Goal: Task Accomplishment & Management: Complete application form

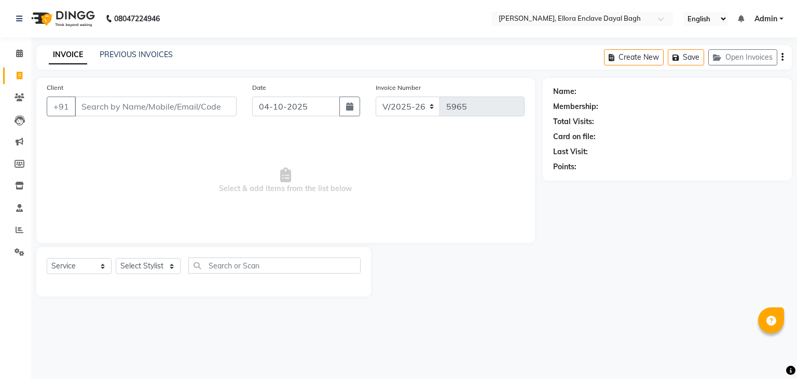
select select "6880"
select select "service"
click at [117, 110] on input "Client" at bounding box center [156, 106] width 162 height 20
click at [172, 264] on select "Select Stylist AMAN DANISH SALMANI [PERSON_NAME] kakul KAVITA [PERSON_NAME] [PE…" at bounding box center [148, 266] width 65 height 16
select select "53888"
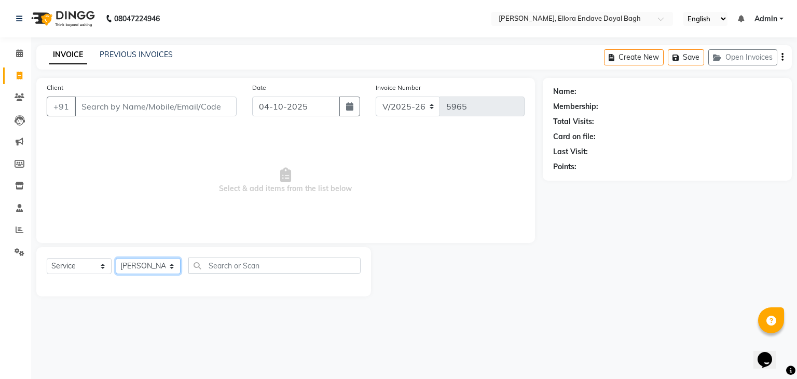
click at [116, 258] on select "Select Stylist AMAN DANISH SALMANI [PERSON_NAME] kakul KAVITA [PERSON_NAME] [PE…" at bounding box center [148, 266] width 65 height 16
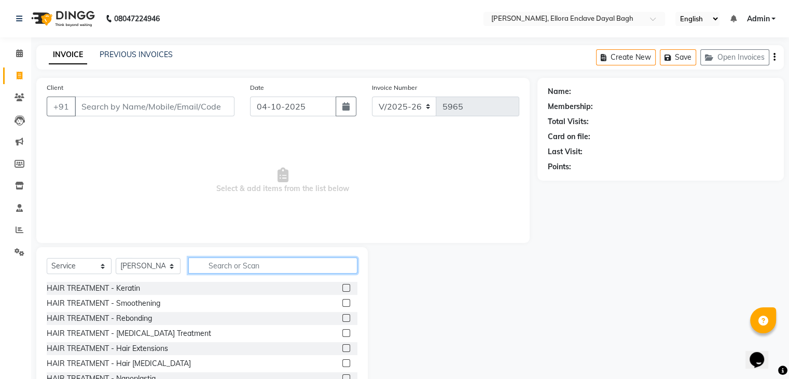
click at [239, 272] on input "text" at bounding box center [272, 265] width 169 height 16
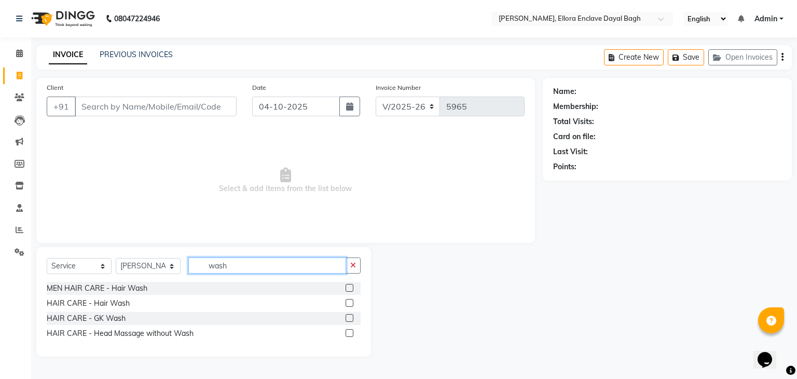
type input "wash"
click at [350, 303] on label at bounding box center [349, 303] width 8 height 8
click at [350, 303] on input "checkbox" at bounding box center [348, 303] width 7 height 7
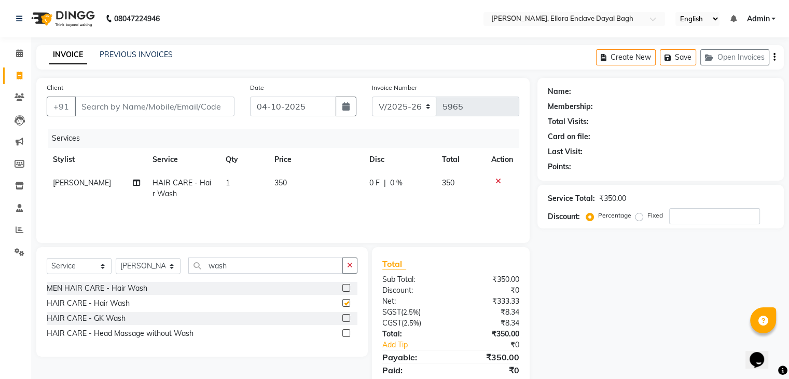
checkbox input "false"
click at [173, 266] on select "Select Stylist AMAN DANISH SALMANI [PERSON_NAME] kakul KAVITA [PERSON_NAME] [PE…" at bounding box center [148, 266] width 65 height 16
select select "86751"
click at [116, 258] on select "Select Stylist AMAN DANISH SALMANI [PERSON_NAME] kakul KAVITA [PERSON_NAME] [PE…" at bounding box center [148, 266] width 65 height 16
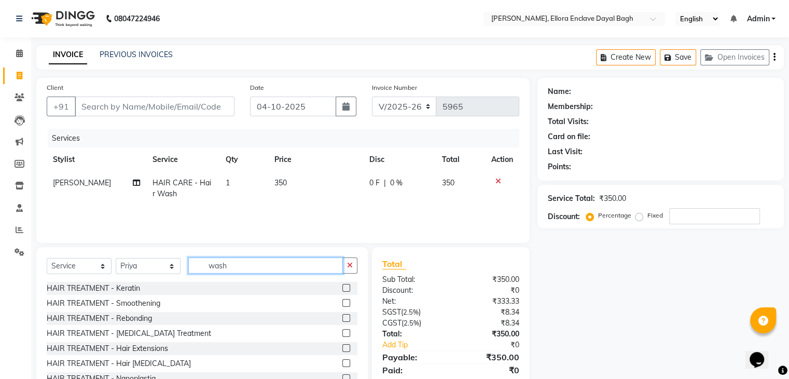
click at [240, 268] on input "wash" at bounding box center [265, 265] width 155 height 16
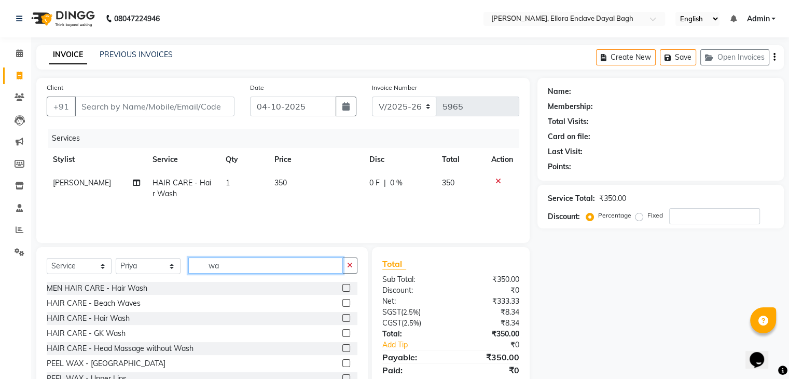
type input "w"
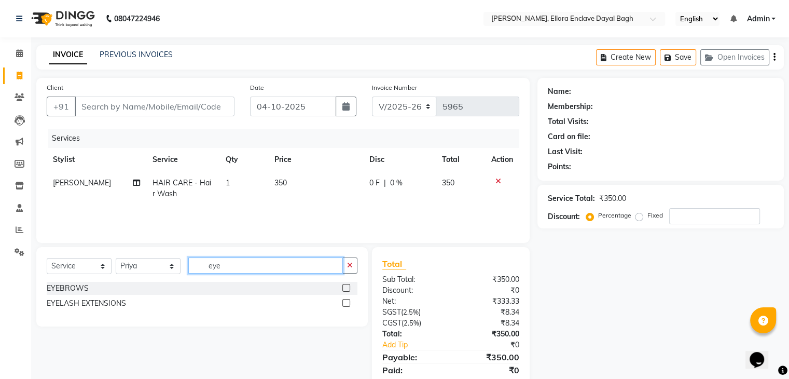
type input "eye"
click at [346, 289] on label at bounding box center [346, 288] width 8 height 8
click at [346, 289] on input "checkbox" at bounding box center [345, 288] width 7 height 7
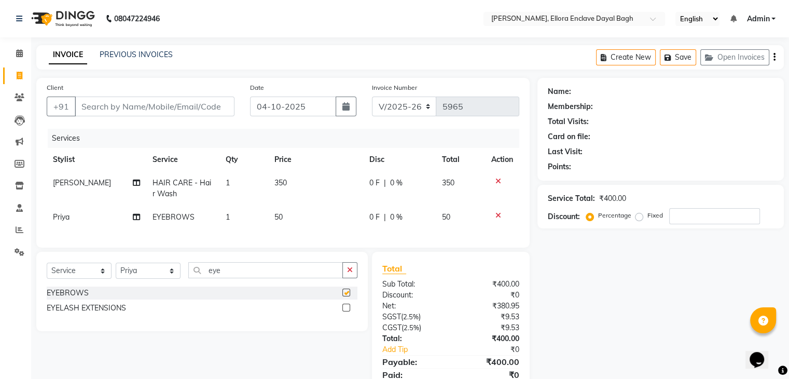
checkbox input "false"
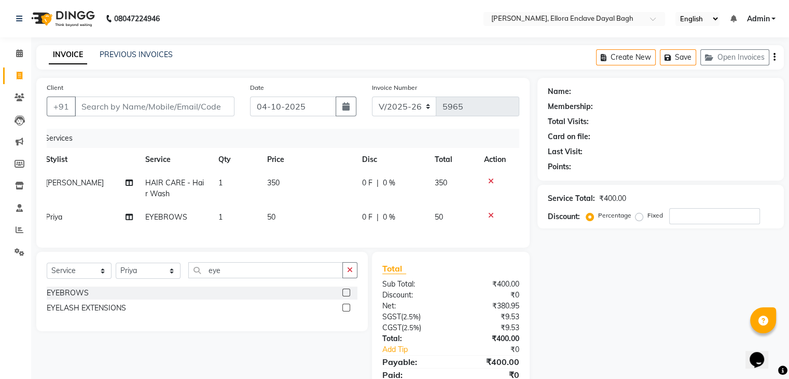
click at [489, 213] on icon at bounding box center [491, 215] width 6 height 7
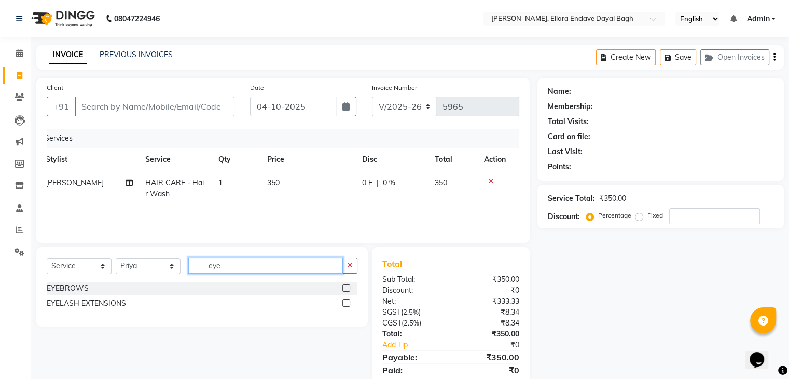
click at [296, 264] on input "eye" at bounding box center [265, 265] width 155 height 16
type input "e"
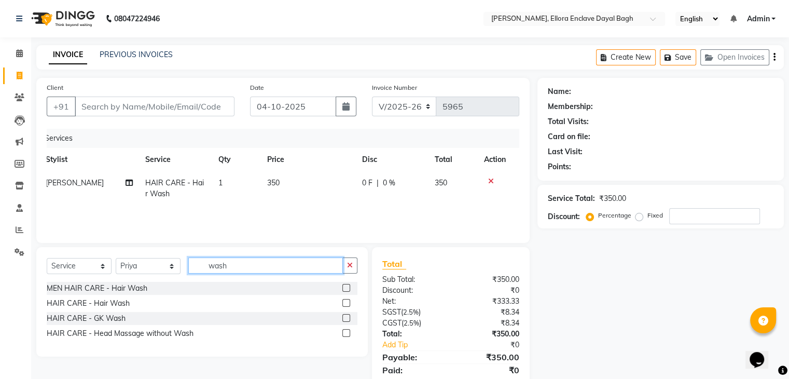
type input "wash"
click at [345, 303] on label at bounding box center [346, 303] width 8 height 8
click at [345, 303] on input "checkbox" at bounding box center [345, 303] width 7 height 7
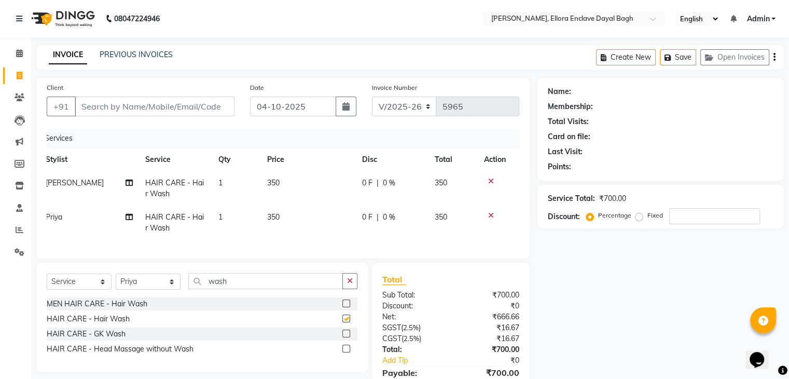
checkbox input "false"
click at [226, 103] on input "Client" at bounding box center [155, 106] width 160 height 20
click at [214, 108] on input "Client" at bounding box center [155, 106] width 160 height 20
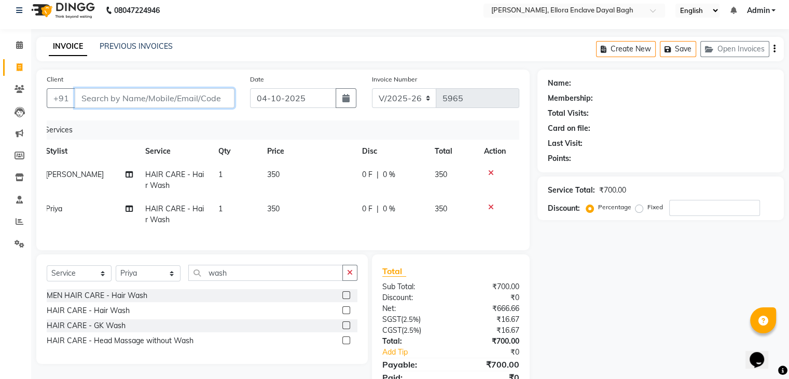
click at [206, 100] on input "Client" at bounding box center [155, 98] width 160 height 20
click at [207, 100] on input "Client" at bounding box center [155, 98] width 160 height 20
click at [207, 99] on input "Client" at bounding box center [155, 98] width 160 height 20
click at [210, 98] on input "Client" at bounding box center [155, 98] width 160 height 20
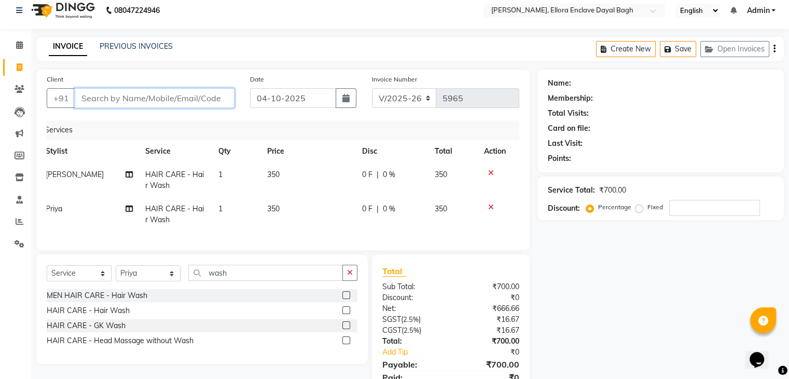
click at [206, 96] on input "Client" at bounding box center [155, 98] width 160 height 20
click at [219, 95] on input "Client" at bounding box center [155, 98] width 160 height 20
click at [195, 94] on input "Client" at bounding box center [155, 98] width 160 height 20
click at [196, 98] on input "Client" at bounding box center [155, 98] width 160 height 20
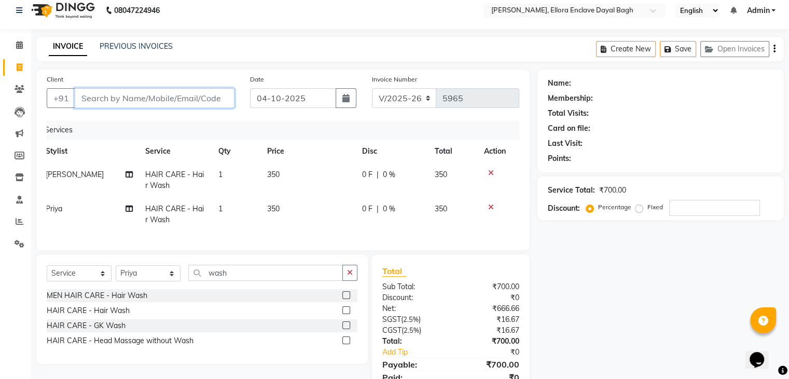
type input "*"
type input "9"
type input "0"
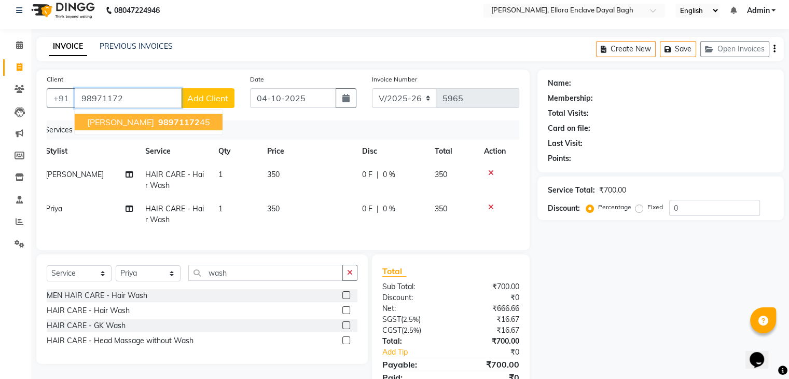
click at [171, 122] on button "RENU 98971172 45" at bounding box center [149, 122] width 148 height 17
type input "9897117245"
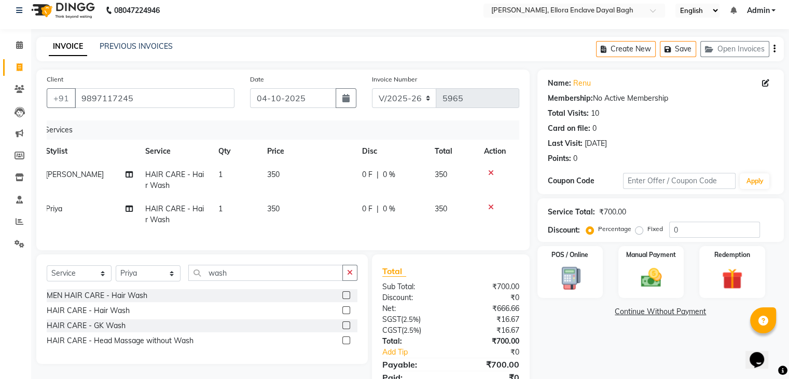
scroll to position [60, 0]
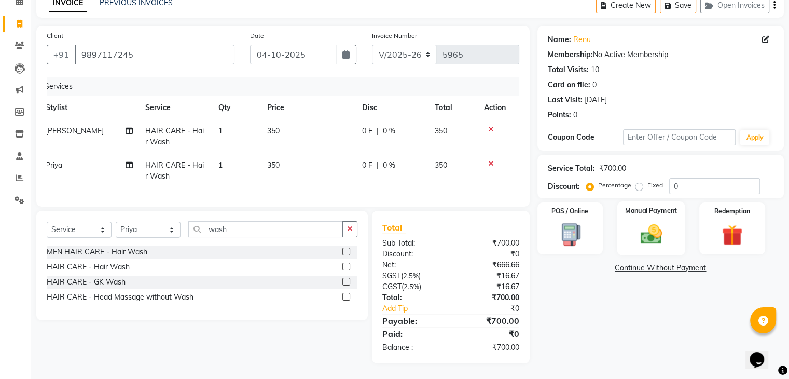
click at [650, 230] on img at bounding box center [650, 234] width 35 height 25
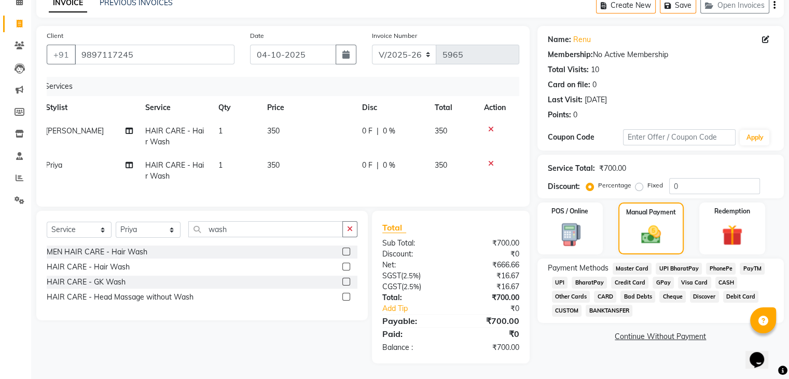
click at [560, 276] on span "UPI" at bounding box center [560, 282] width 16 height 12
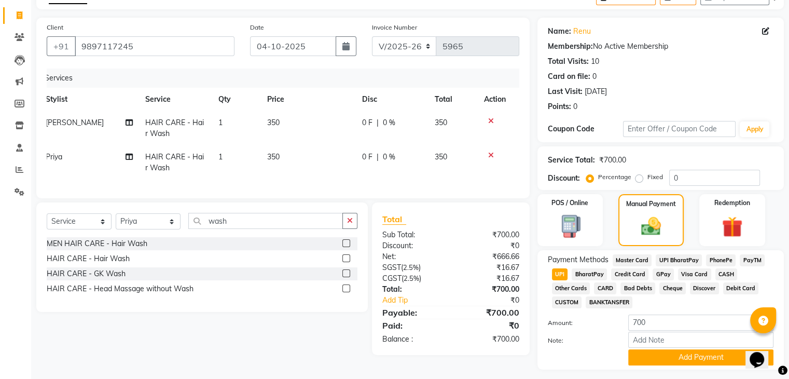
scroll to position [89, 0]
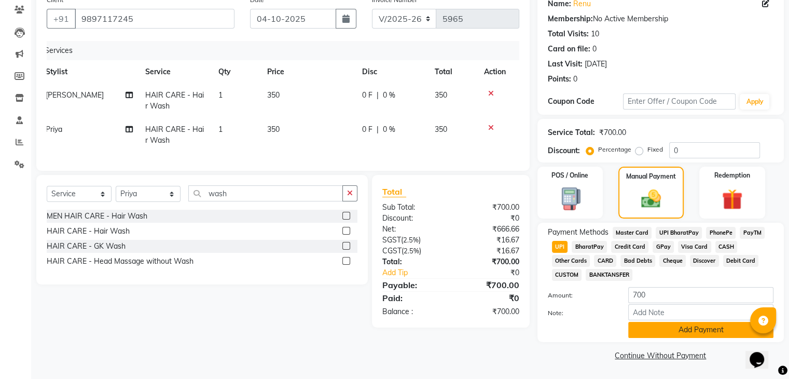
click at [662, 330] on button "Add Payment" at bounding box center [700, 330] width 145 height 16
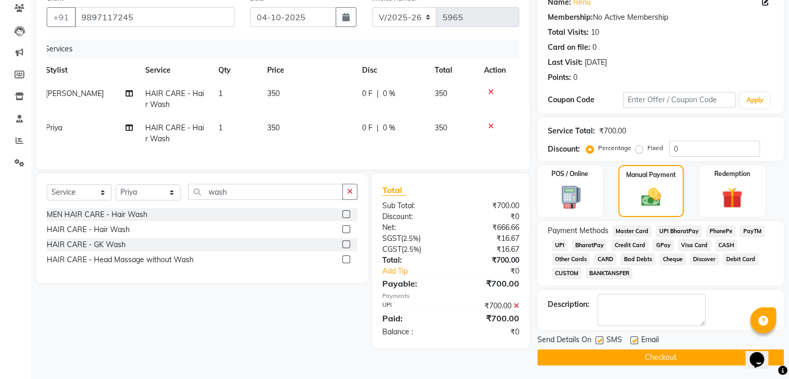
scroll to position [92, 0]
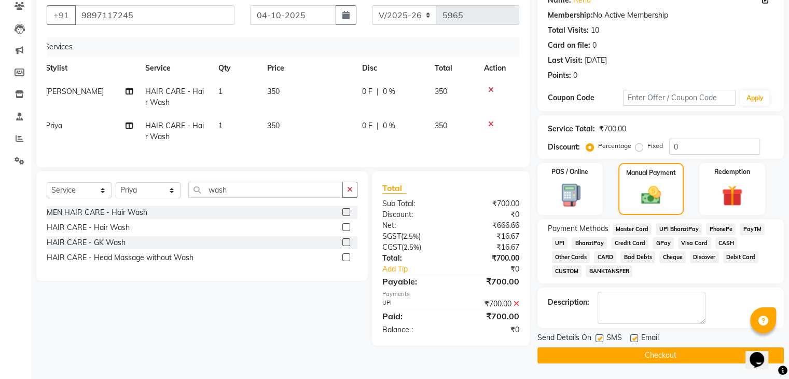
click at [634, 340] on label at bounding box center [634, 338] width 8 height 8
click at [634, 340] on input "checkbox" at bounding box center [633, 338] width 7 height 7
checkbox input "false"
click at [598, 338] on label at bounding box center [599, 338] width 8 height 8
click at [598, 338] on input "checkbox" at bounding box center [598, 338] width 7 height 7
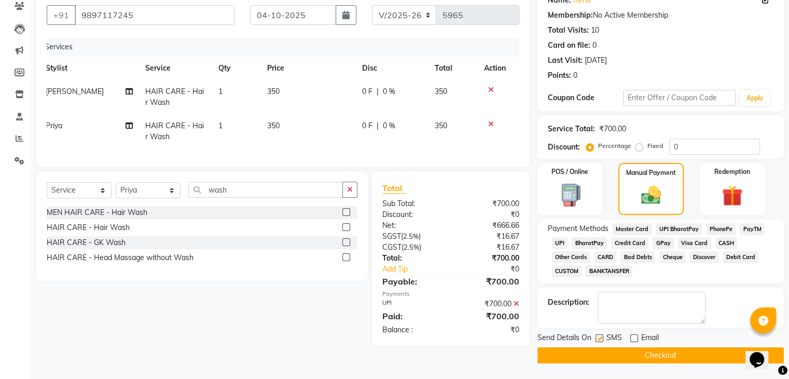
checkbox input "false"
click at [605, 356] on button "Checkout" at bounding box center [660, 355] width 246 height 16
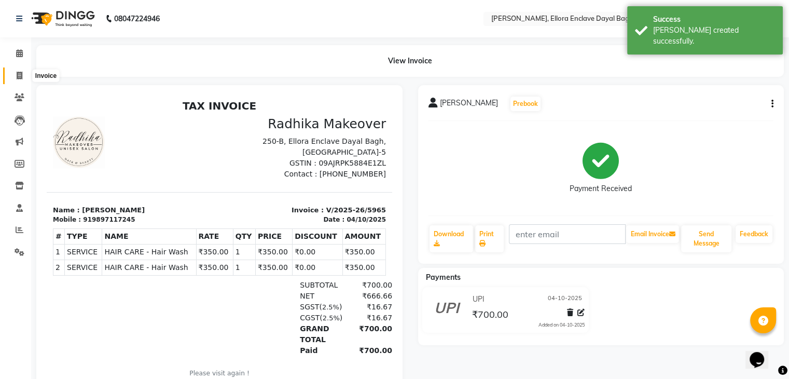
click at [19, 72] on icon at bounding box center [20, 76] width 6 height 8
select select "service"
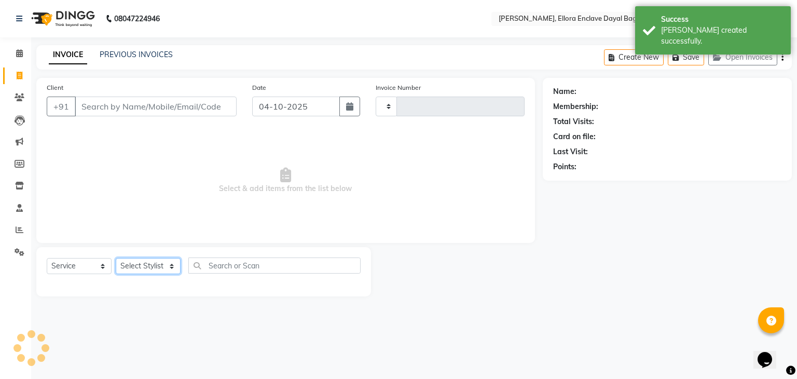
click at [159, 270] on select "Select Stylist" at bounding box center [148, 266] width 65 height 16
click at [162, 264] on select "Select Stylist" at bounding box center [148, 266] width 65 height 16
type input "5966"
select select "6880"
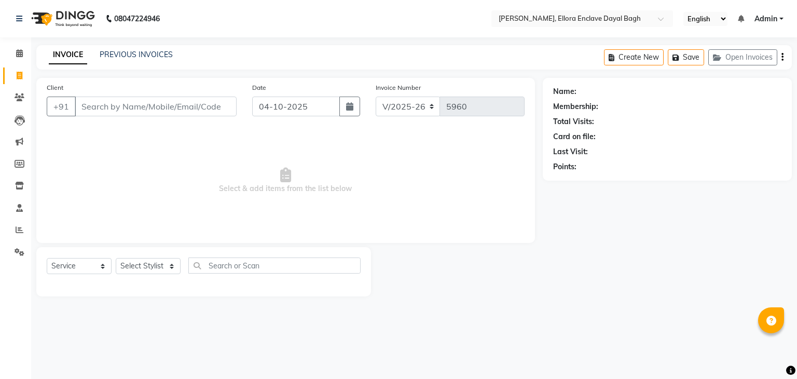
select select "6880"
select select "service"
click at [149, 269] on select "Select Stylist AMAN DANISH SALMANI [PERSON_NAME] kakul KAVITA [PERSON_NAME] [PE…" at bounding box center [148, 266] width 65 height 16
select select "58738"
click at [116, 258] on select "Select Stylist AMAN DANISH SALMANI [PERSON_NAME] kakul KAVITA [PERSON_NAME] [PE…" at bounding box center [148, 266] width 65 height 16
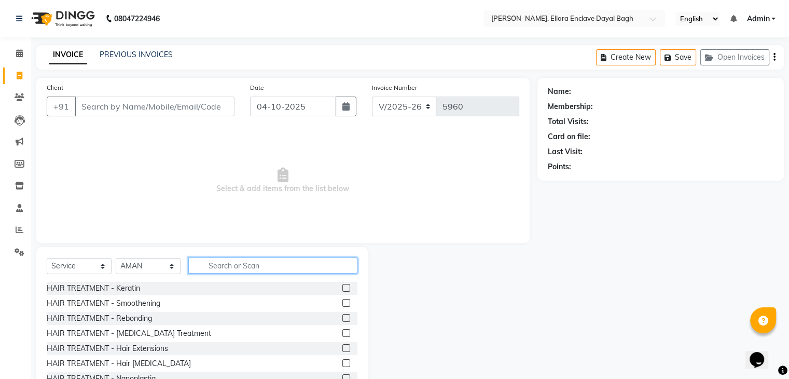
click at [229, 270] on input "text" at bounding box center [272, 265] width 169 height 16
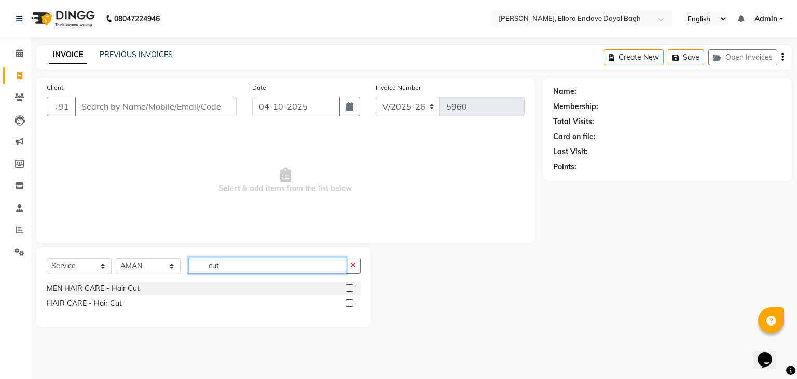
type input "cut"
click at [351, 301] on label at bounding box center [349, 303] width 8 height 8
click at [351, 301] on input "checkbox" at bounding box center [348, 303] width 7 height 7
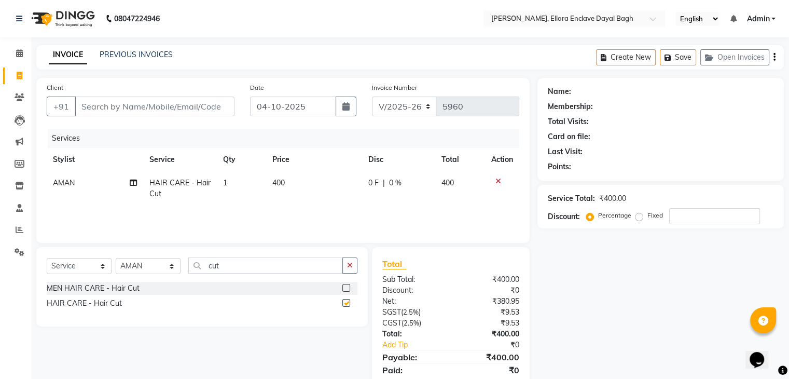
checkbox input "false"
click at [269, 262] on input "cut" at bounding box center [265, 265] width 155 height 16
click at [499, 179] on icon at bounding box center [498, 180] width 6 height 7
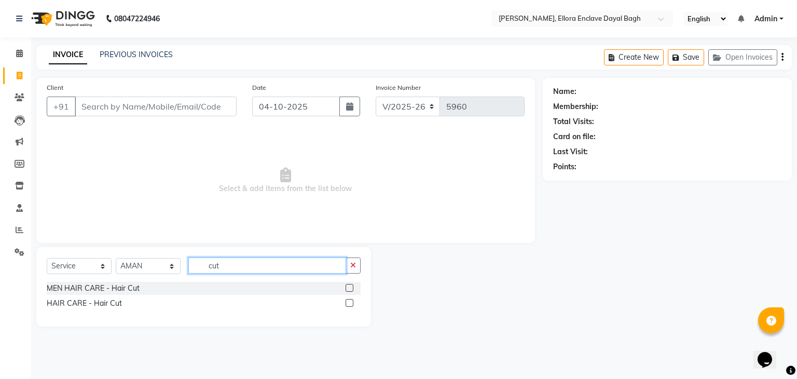
click at [259, 259] on input "cut" at bounding box center [267, 265] width 158 height 16
type input "c"
type input "bea"
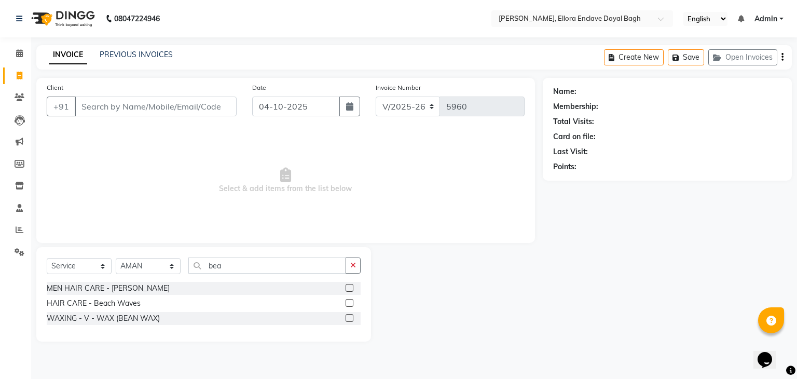
click at [350, 290] on label at bounding box center [349, 288] width 8 height 8
click at [350, 290] on input "checkbox" at bounding box center [348, 288] width 7 height 7
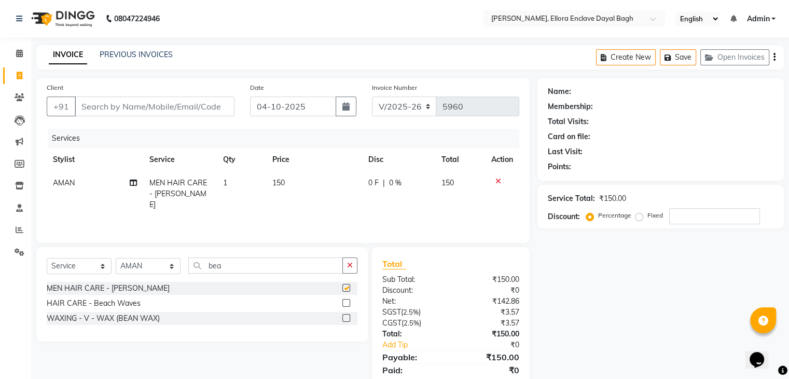
checkbox input "false"
click at [282, 266] on input "bea" at bounding box center [265, 265] width 155 height 16
type input "b"
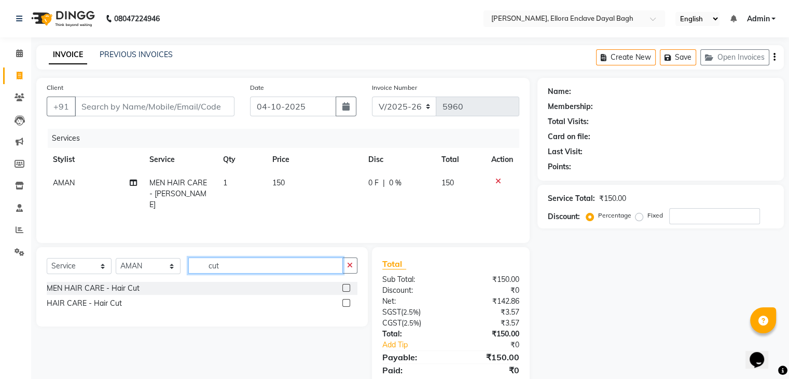
click at [205, 263] on input "cut" at bounding box center [265, 265] width 155 height 16
type input "cut"
click at [500, 181] on icon at bounding box center [498, 180] width 6 height 7
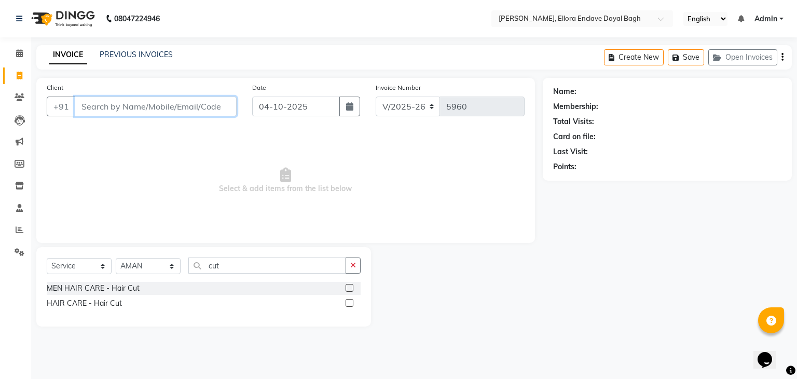
click at [140, 107] on input "Client" at bounding box center [156, 106] width 162 height 20
click at [111, 105] on input "9557821171" at bounding box center [129, 106] width 109 height 20
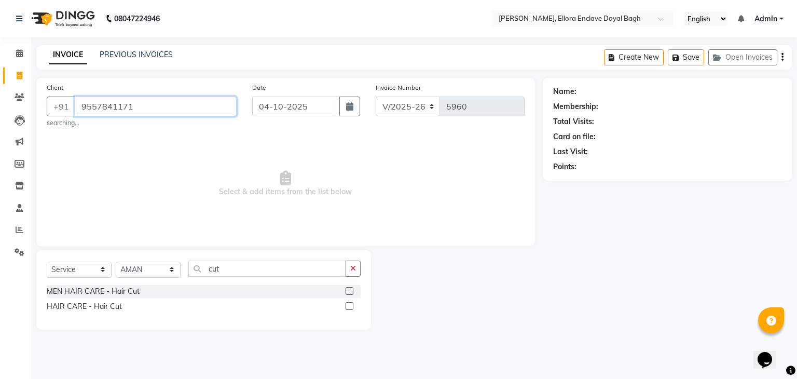
type input "9557841171"
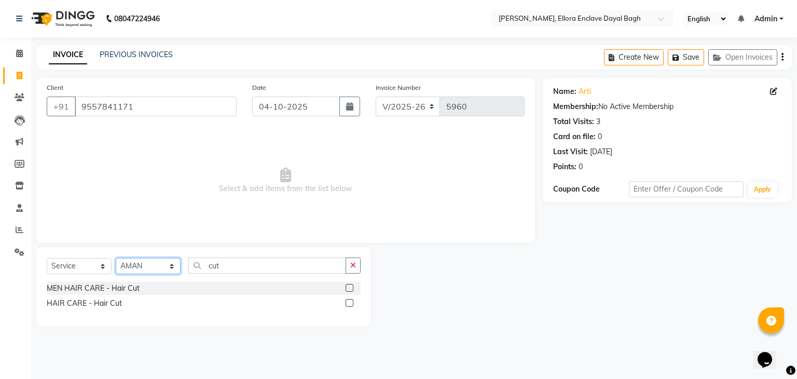
click at [164, 265] on select "Select Stylist AMAN DANISH SALMANI [PERSON_NAME] kakul KAVITA [PERSON_NAME] [PE…" at bounding box center [148, 266] width 65 height 16
click at [116, 258] on select "Select Stylist AMAN DANISH SALMANI [PERSON_NAME] kakul KAVITA [PERSON_NAME] [PE…" at bounding box center [148, 266] width 65 height 16
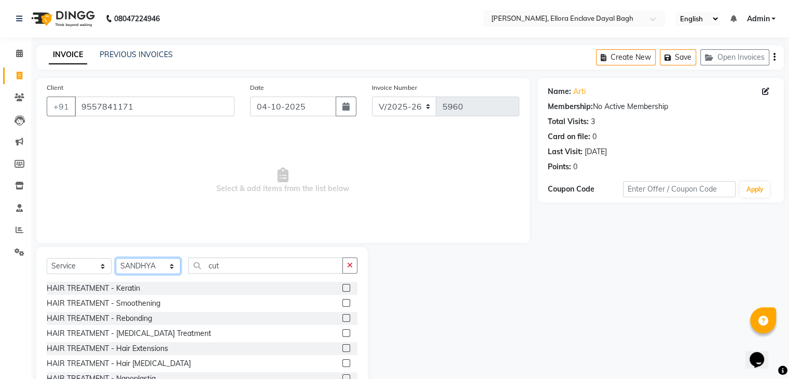
click at [138, 262] on select "Select Stylist AMAN DANISH SALMANI [PERSON_NAME] kakul KAVITA [PERSON_NAME] [PE…" at bounding box center [148, 266] width 65 height 16
select select "53881"
click at [116, 258] on select "Select Stylist AMAN DANISH SALMANI [PERSON_NAME] kakul KAVITA [PERSON_NAME] [PE…" at bounding box center [148, 266] width 65 height 16
click at [349, 268] on icon "button" at bounding box center [350, 264] width 6 height 7
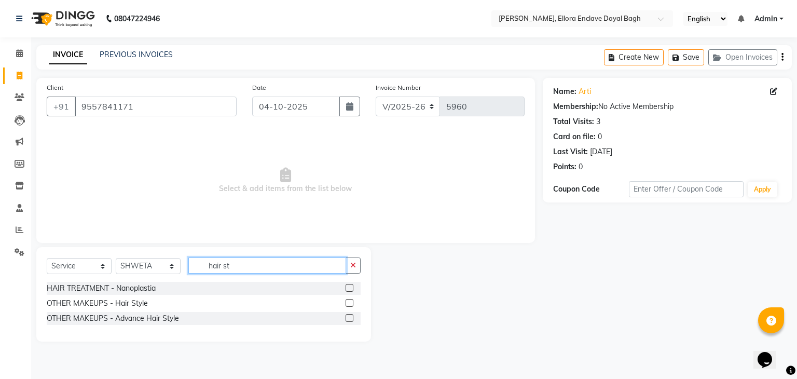
type input "hair st"
click at [345, 299] on div "OTHER MAKEUPS - Hair Style" at bounding box center [204, 303] width 314 height 13
click at [353, 307] on label at bounding box center [349, 303] width 8 height 8
click at [352, 307] on input "checkbox" at bounding box center [348, 303] width 7 height 7
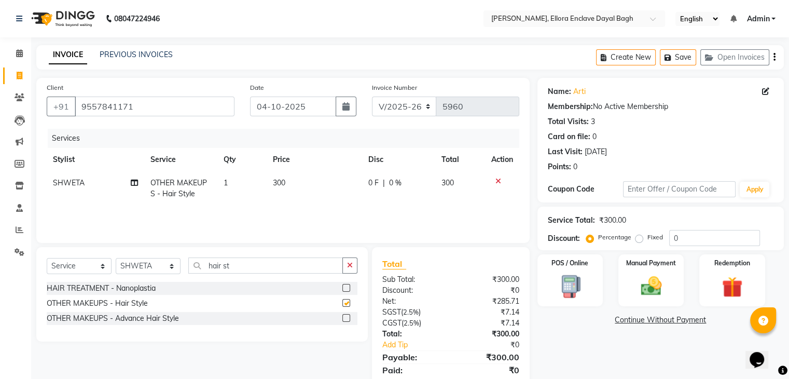
checkbox input "false"
click at [282, 190] on td "300" at bounding box center [315, 188] width 96 height 34
select select "53881"
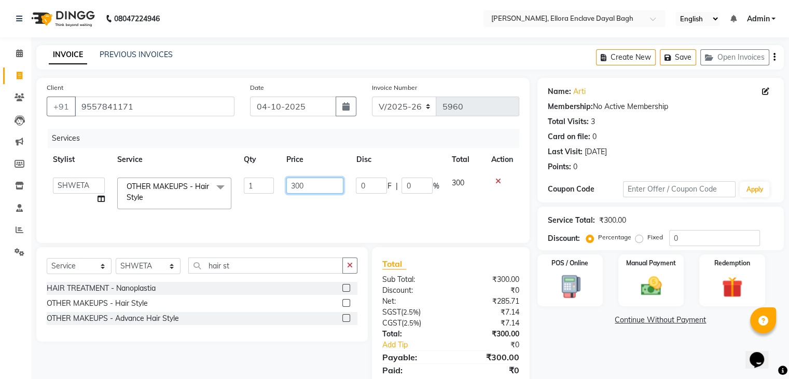
click at [296, 188] on input "300" at bounding box center [314, 185] width 57 height 16
type input "500"
click at [290, 209] on div "Services Stylist Service Qty Price Disc Total Action AMAN DANISH SALMANI GOPAL …" at bounding box center [283, 181] width 473 height 104
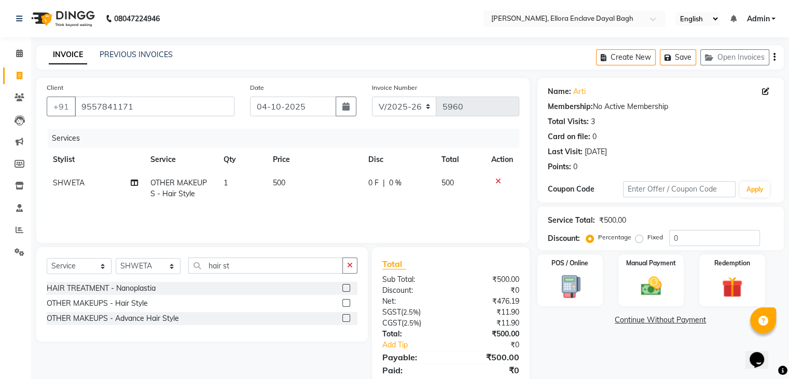
click at [70, 181] on span "SHWETA" at bounding box center [69, 182] width 32 height 9
select select "53881"
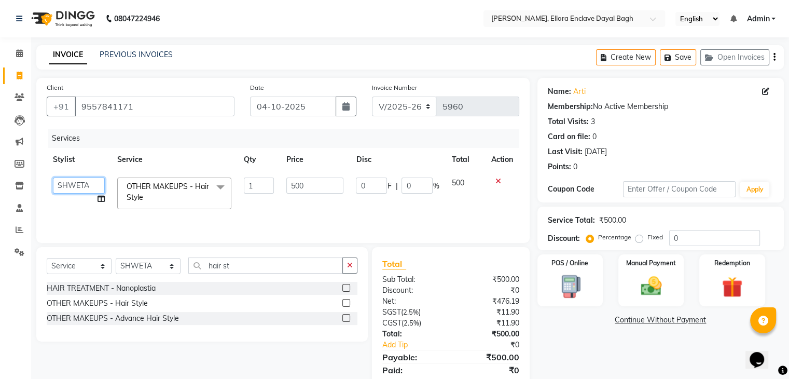
click at [70, 181] on select "AMAN DANISH SALMANI GOPAL PACHORI kakul KAVITA KIRAN KUMARI MEENU KUMARI NEHA N…" at bounding box center [79, 185] width 52 height 16
select select "53888"
click at [649, 275] on img at bounding box center [650, 286] width 35 height 25
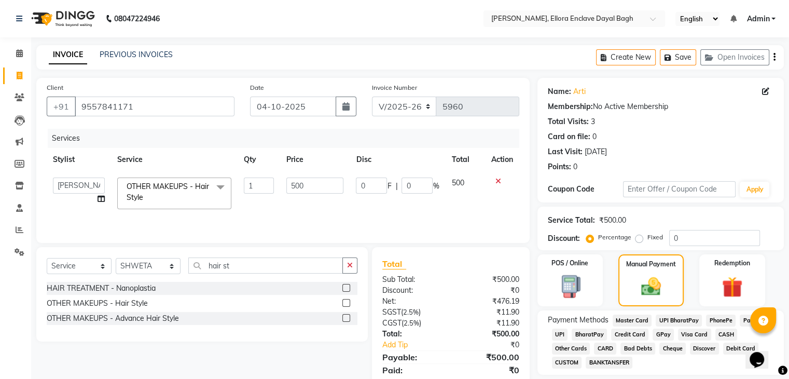
click at [726, 333] on span "CASH" at bounding box center [726, 334] width 22 height 12
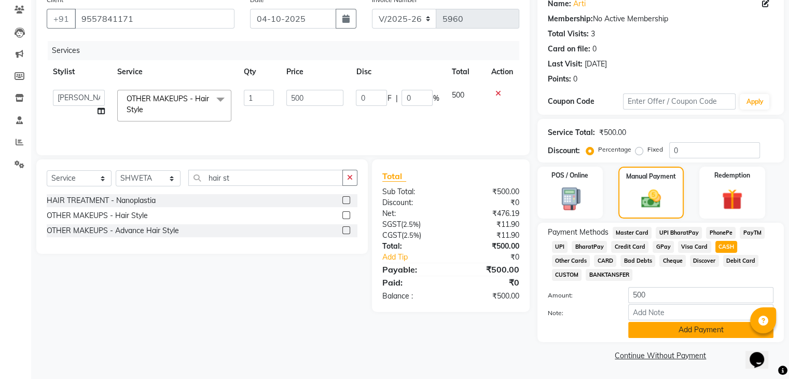
click at [726, 333] on button "Add Payment" at bounding box center [700, 330] width 145 height 16
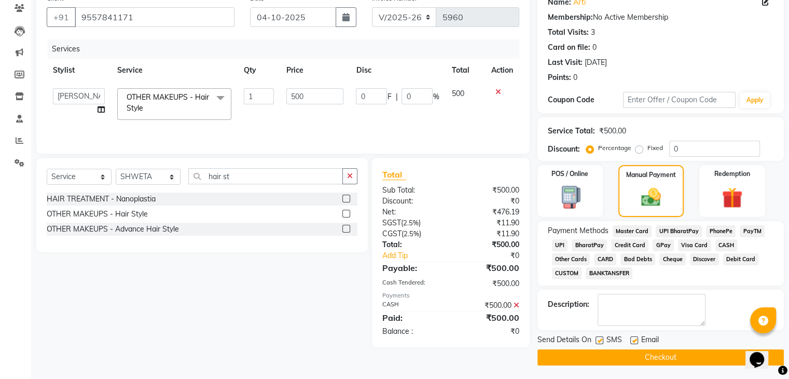
click at [600, 340] on label at bounding box center [599, 340] width 8 height 8
click at [600, 340] on input "checkbox" at bounding box center [598, 340] width 7 height 7
checkbox input "false"
click at [633, 339] on label at bounding box center [634, 340] width 8 height 8
click at [633, 339] on input "checkbox" at bounding box center [633, 340] width 7 height 7
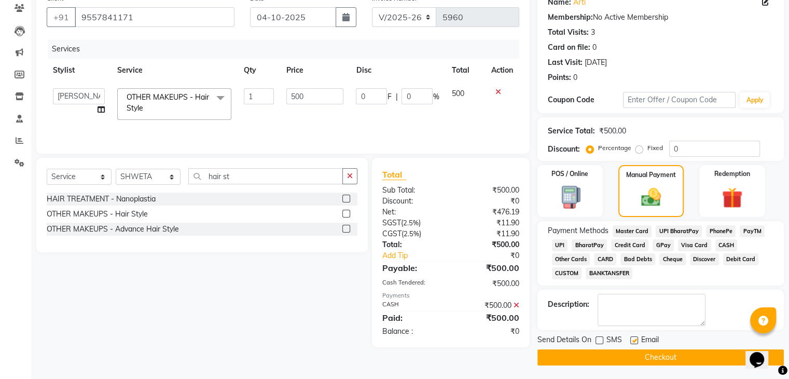
checkbox input "false"
click at [635, 357] on button "Checkout" at bounding box center [660, 357] width 246 height 16
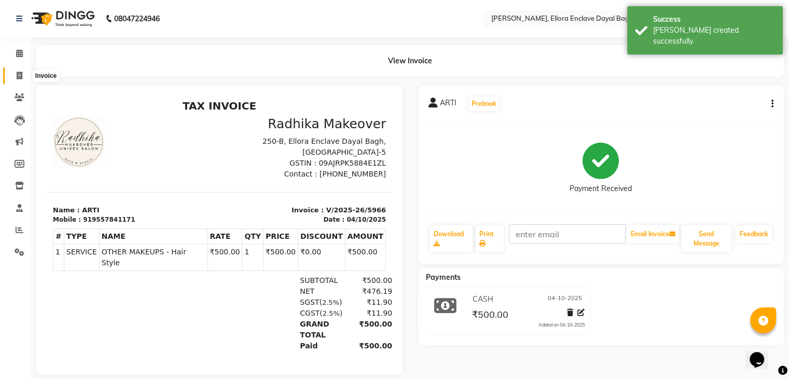
click at [10, 79] on span at bounding box center [19, 76] width 18 height 12
select select "6880"
select select "service"
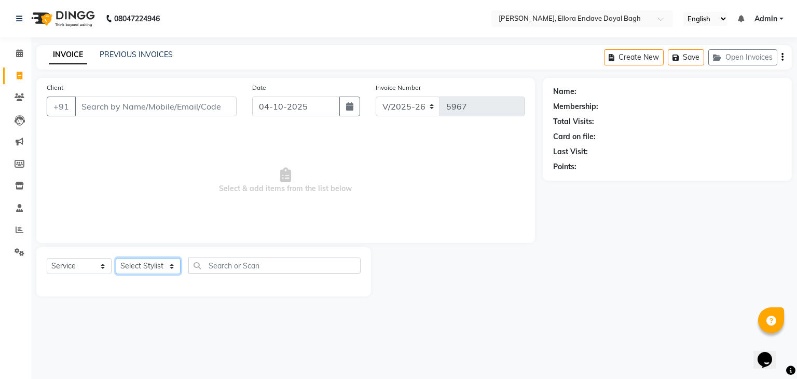
click at [156, 266] on select "Select Stylist AMAN DANISH SALMANI [PERSON_NAME] kakul KAVITA [PERSON_NAME] [PE…" at bounding box center [148, 266] width 65 height 16
select select "58738"
click at [116, 258] on select "Select Stylist AMAN DANISH SALMANI [PERSON_NAME] kakul KAVITA [PERSON_NAME] [PE…" at bounding box center [148, 266] width 65 height 16
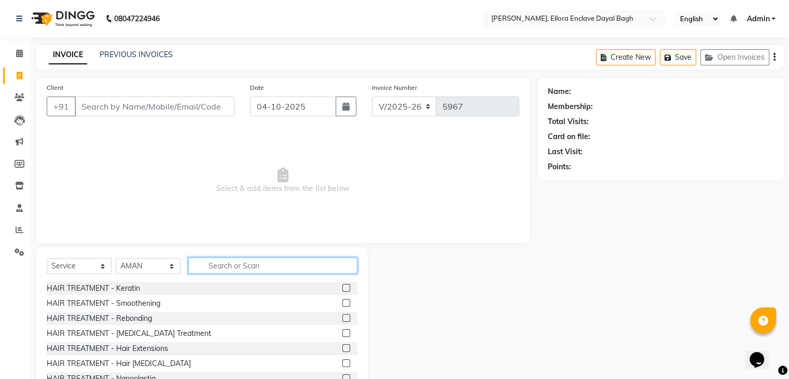
click at [229, 264] on input "text" at bounding box center [272, 265] width 169 height 16
click at [229, 264] on input "cu" at bounding box center [265, 265] width 155 height 16
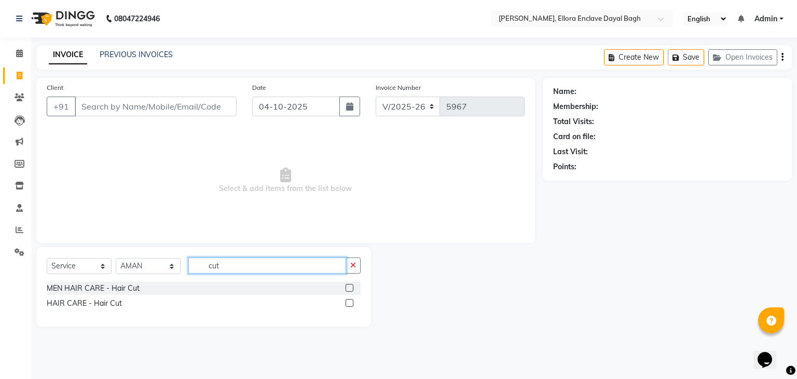
type input "cut"
click at [348, 288] on label at bounding box center [349, 288] width 8 height 8
click at [348, 288] on input "checkbox" at bounding box center [348, 288] width 7 height 7
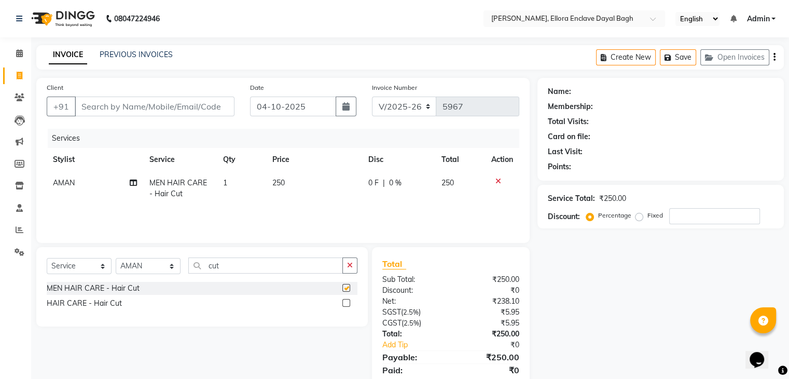
checkbox input "false"
click at [307, 266] on input "cut" at bounding box center [265, 265] width 155 height 16
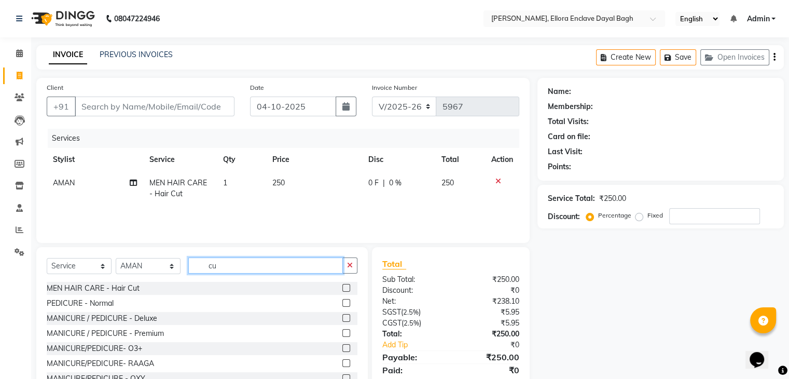
type input "c"
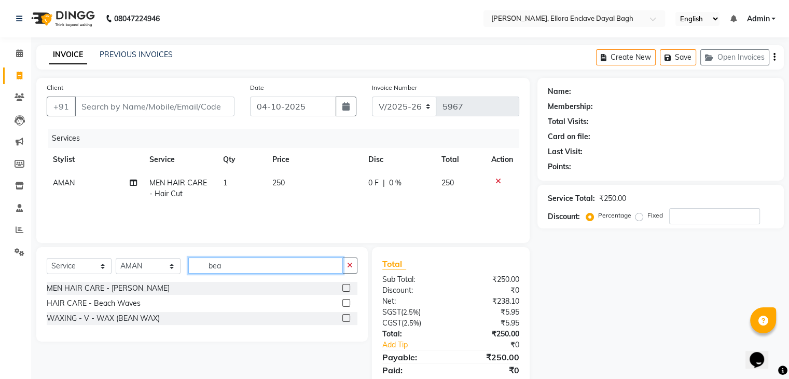
type input "bea"
click at [347, 285] on label at bounding box center [346, 288] width 8 height 8
click at [347, 285] on input "checkbox" at bounding box center [345, 288] width 7 height 7
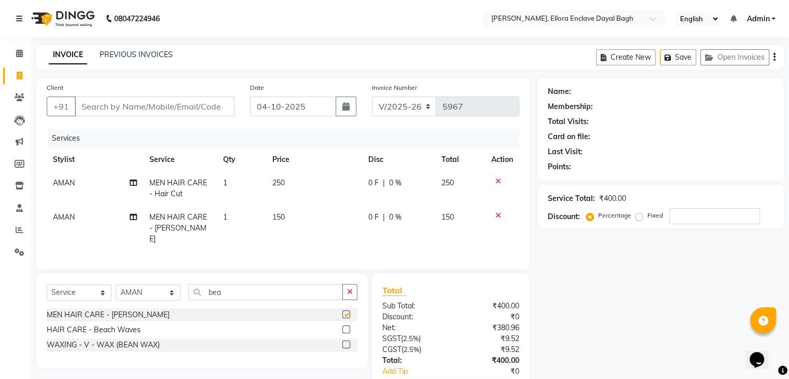
checkbox input "false"
click at [302, 296] on input "bea" at bounding box center [265, 292] width 155 height 16
type input "b"
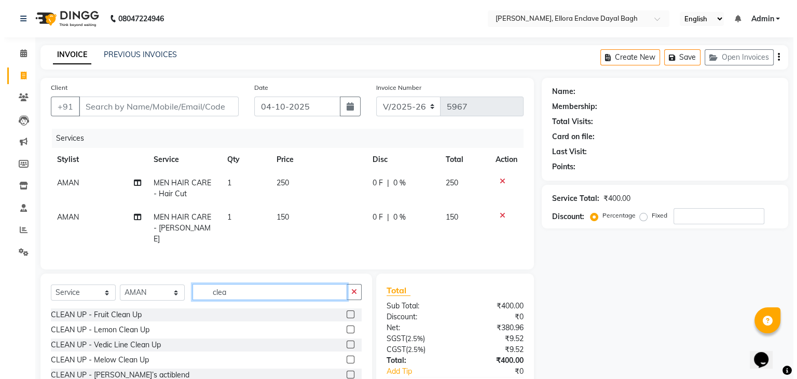
scroll to position [61, 0]
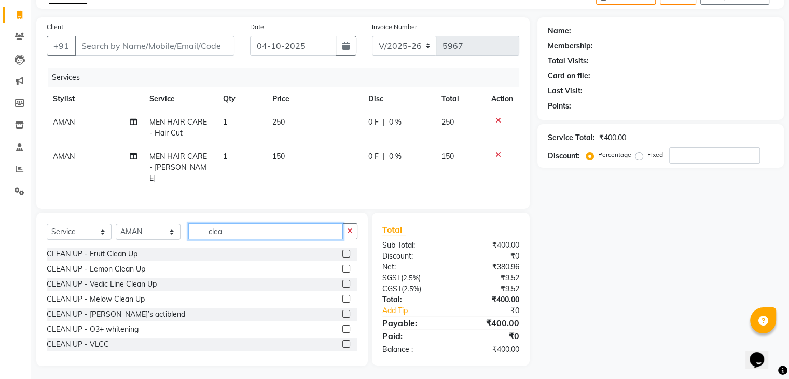
type input "clea"
click at [342, 281] on label at bounding box center [346, 284] width 8 height 8
click at [342, 281] on input "checkbox" at bounding box center [345, 284] width 7 height 7
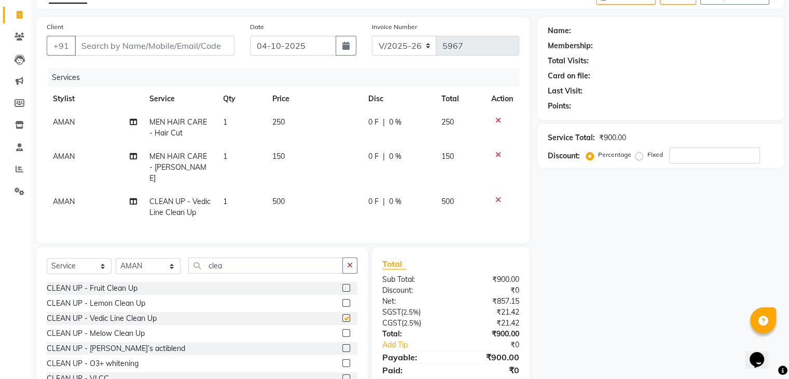
checkbox input "false"
click at [165, 48] on input "Client" at bounding box center [155, 46] width 160 height 20
type input "8"
type input "0"
type input "8126797736"
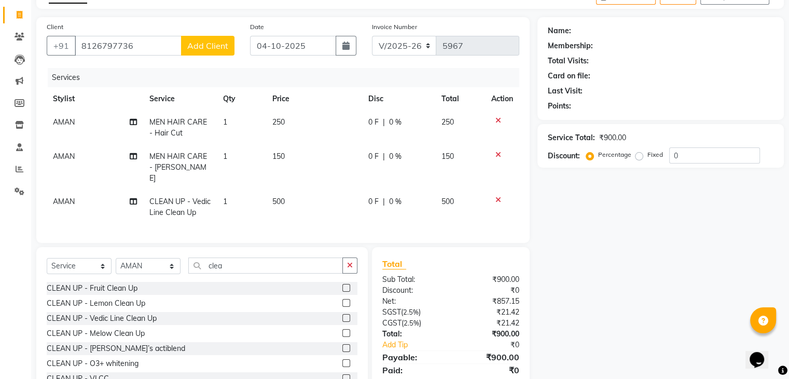
click at [222, 44] on span "Add Client" at bounding box center [207, 45] width 41 height 10
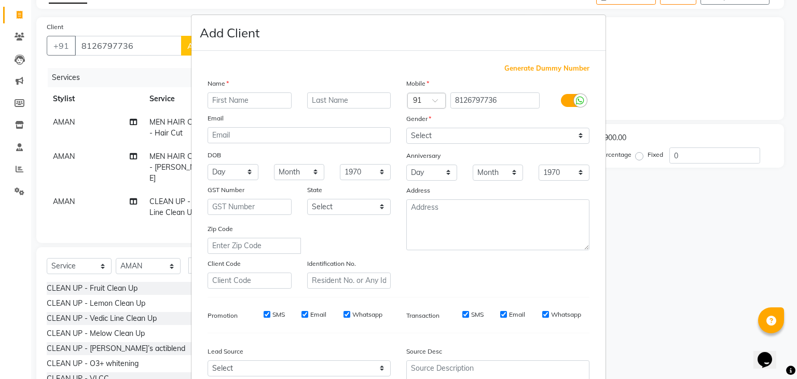
click at [276, 91] on div "Name" at bounding box center [299, 85] width 199 height 15
click at [269, 96] on input "text" at bounding box center [249, 100] width 84 height 16
type input "anubhav"
click at [512, 135] on select "Select Male Female Other Prefer Not To Say" at bounding box center [497, 136] width 183 height 16
select select "male"
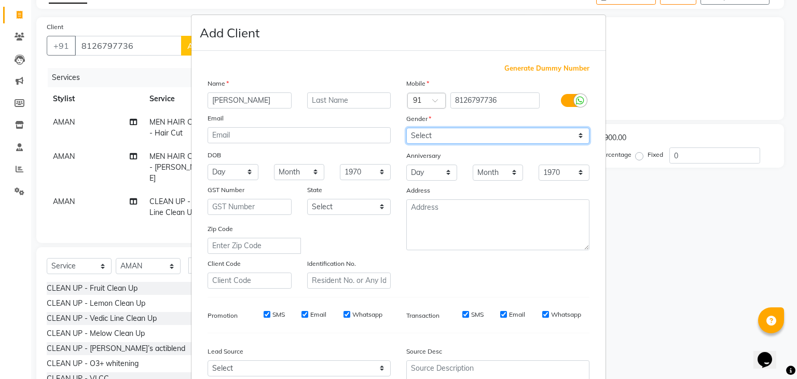
click at [406, 128] on select "Select Male Female Other Prefer Not To Say" at bounding box center [497, 136] width 183 height 16
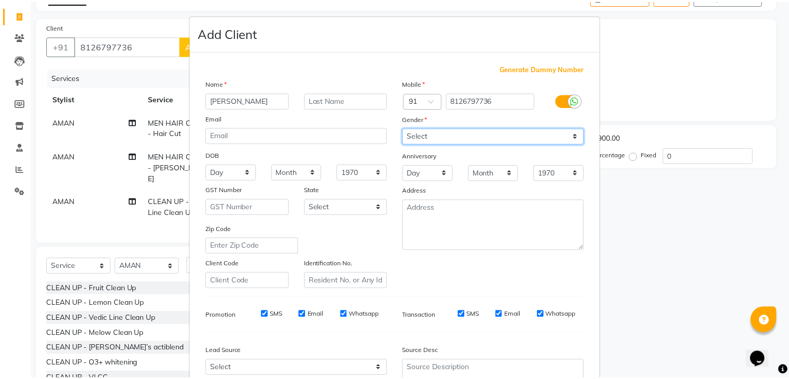
scroll to position [105, 0]
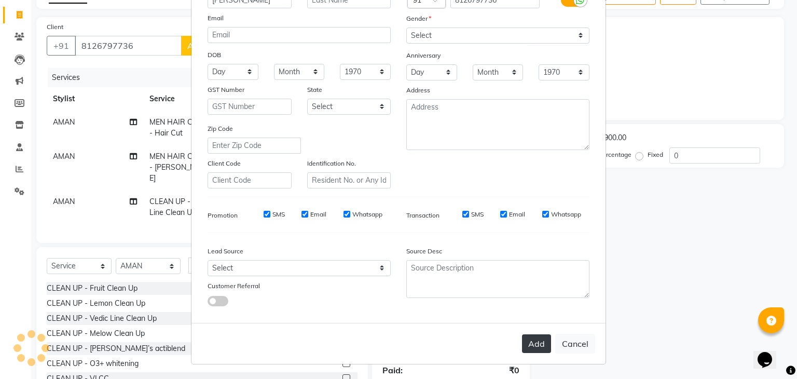
click at [538, 350] on button "Add" at bounding box center [536, 343] width 29 height 19
select select
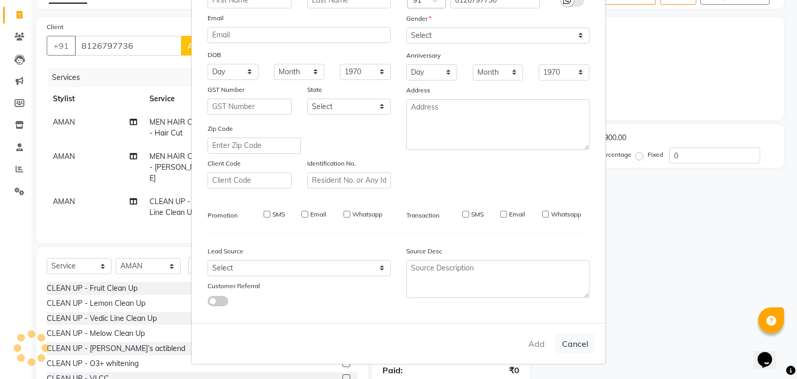
select select
checkbox input "false"
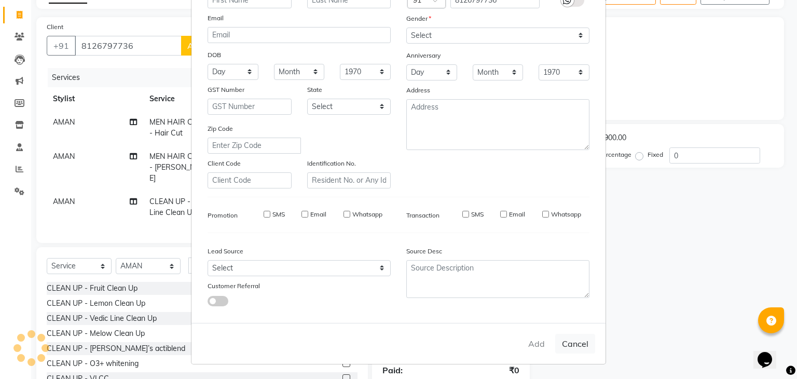
checkbox input "false"
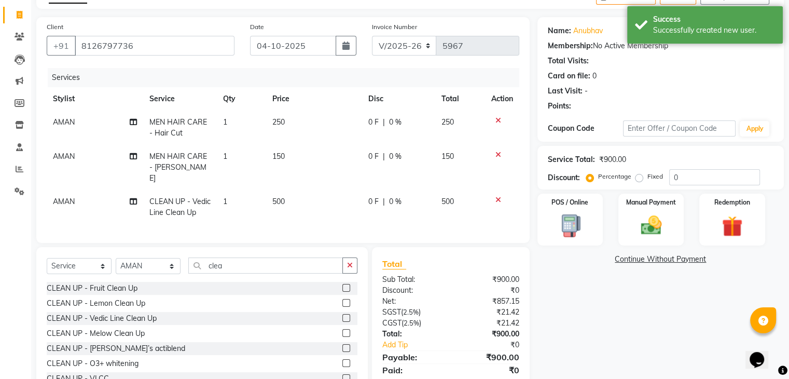
scroll to position [95, 0]
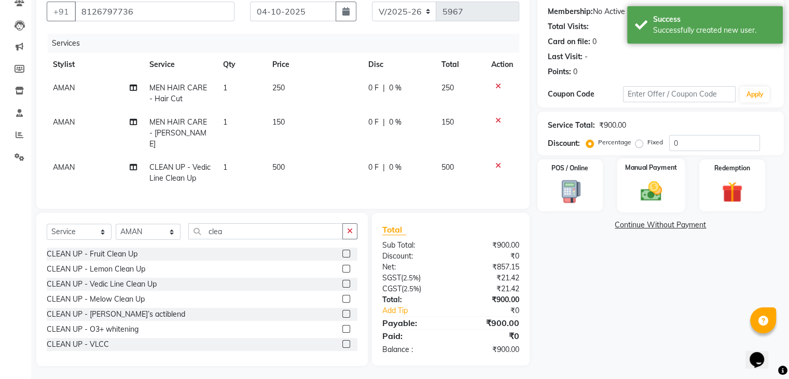
click at [632, 198] on div "Manual Payment" at bounding box center [651, 184] width 68 height 53
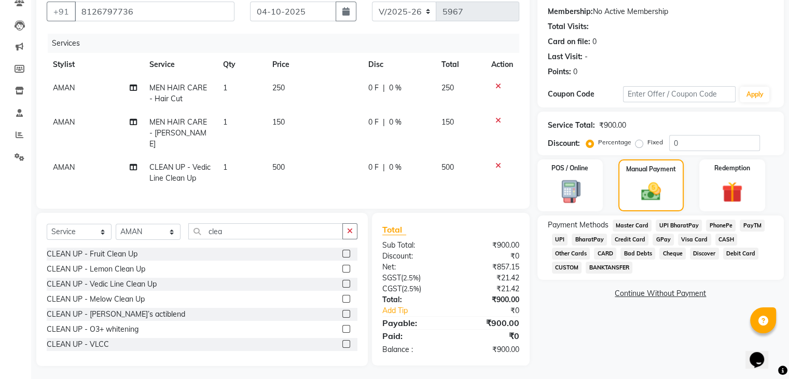
click at [564, 238] on span "UPI" at bounding box center [560, 239] width 16 height 12
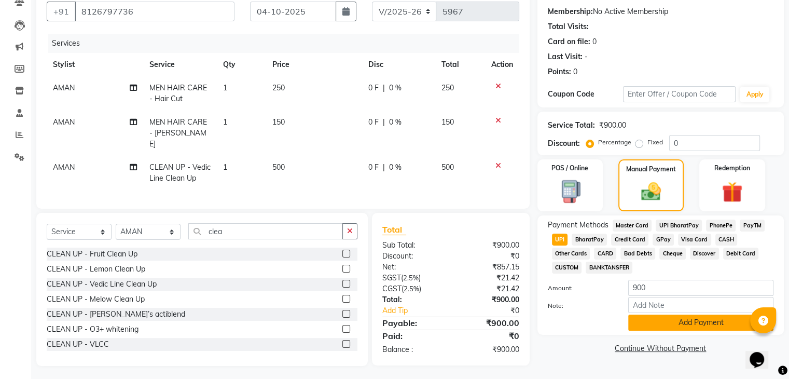
click at [662, 324] on button "Add Payment" at bounding box center [700, 322] width 145 height 16
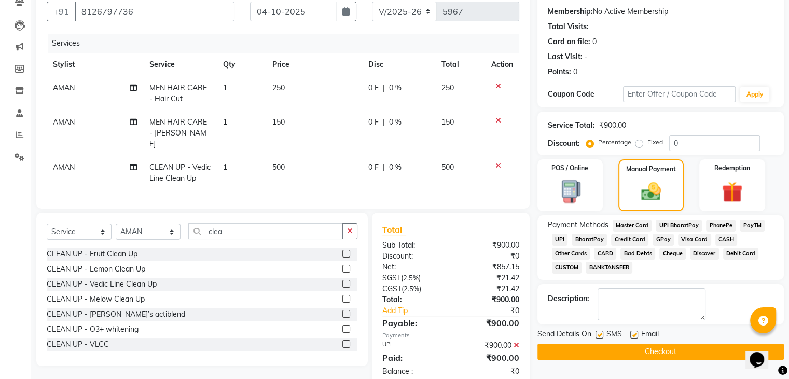
click at [632, 334] on label at bounding box center [634, 334] width 8 height 8
click at [632, 334] on input "checkbox" at bounding box center [633, 334] width 7 height 7
checkbox input "false"
click at [601, 335] on label at bounding box center [599, 334] width 8 height 8
click at [601, 335] on input "checkbox" at bounding box center [598, 334] width 7 height 7
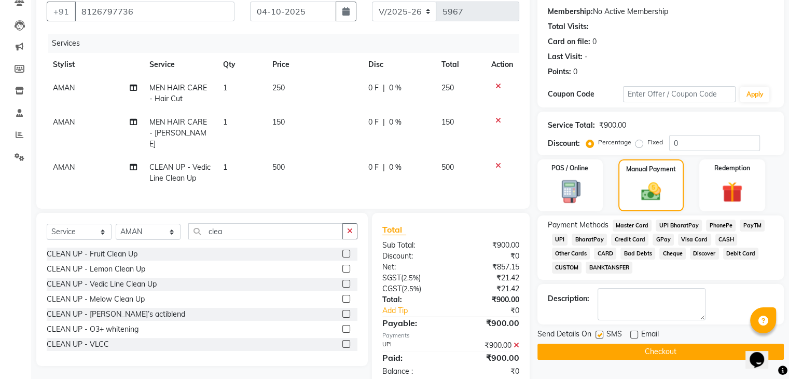
checkbox input "false"
click at [612, 354] on button "Checkout" at bounding box center [660, 351] width 246 height 16
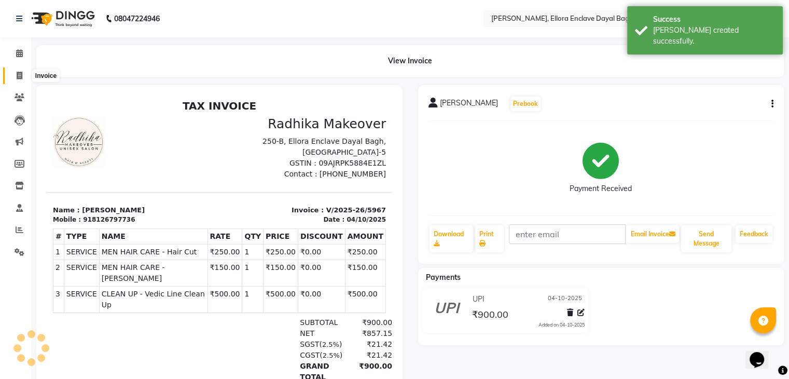
click at [19, 72] on icon at bounding box center [20, 76] width 6 height 8
select select "6880"
select select "service"
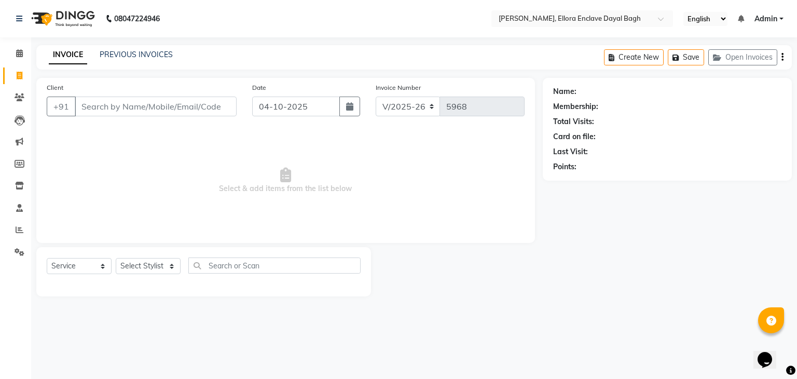
type input "2"
click at [160, 269] on select "Select Stylist AMAN DANISH SALMANI [PERSON_NAME] kakul KAVITA [PERSON_NAME] [PE…" at bounding box center [148, 266] width 65 height 16
select select "53882"
click at [116, 258] on select "Select Stylist AMAN DANISH SALMANI [PERSON_NAME] kakul KAVITA [PERSON_NAME] [PE…" at bounding box center [148, 266] width 65 height 16
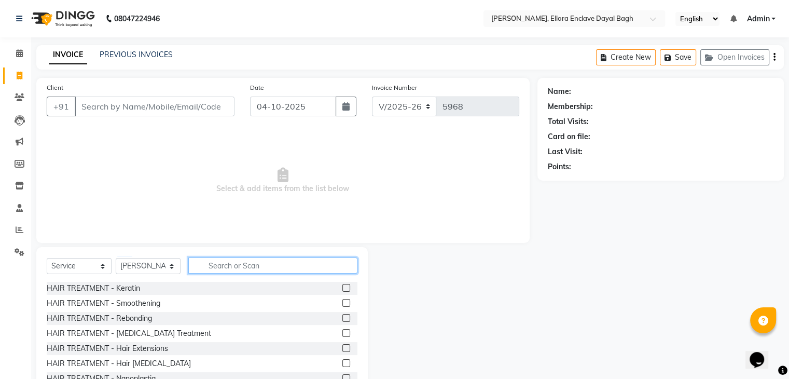
click at [241, 270] on input "text" at bounding box center [272, 265] width 169 height 16
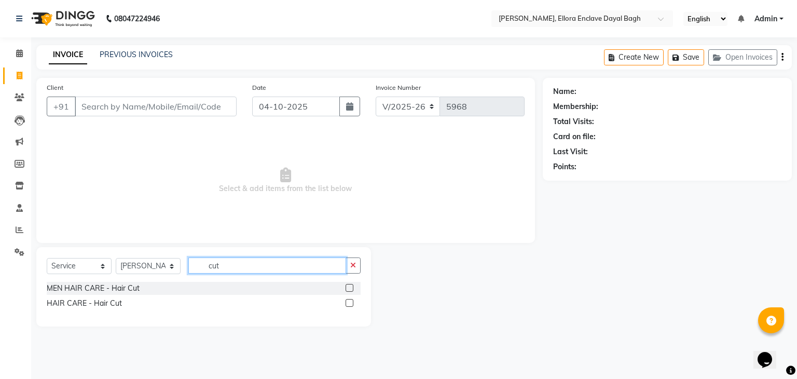
type input "cut"
click at [351, 289] on label at bounding box center [349, 288] width 8 height 8
click at [351, 289] on input "checkbox" at bounding box center [348, 288] width 7 height 7
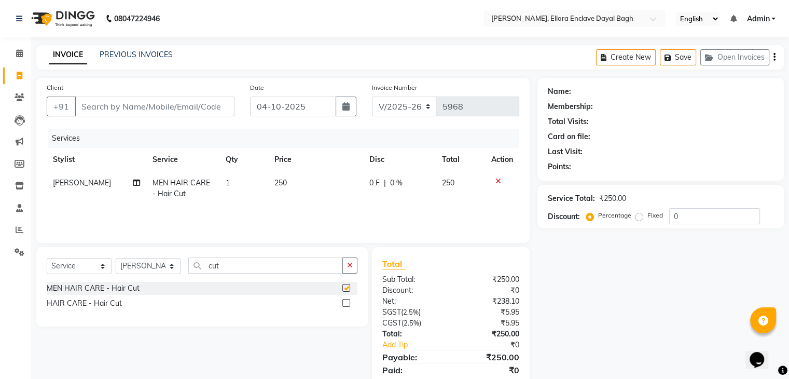
checkbox input "false"
click at [498, 178] on icon at bounding box center [498, 180] width 6 height 7
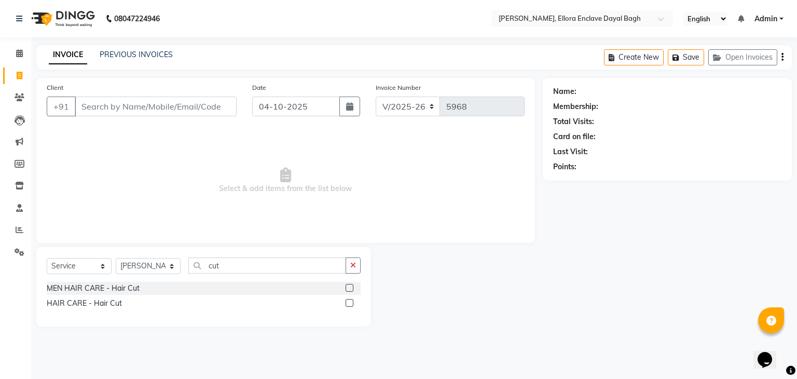
click at [351, 300] on label at bounding box center [349, 303] width 8 height 8
click at [351, 300] on input "checkbox" at bounding box center [348, 303] width 7 height 7
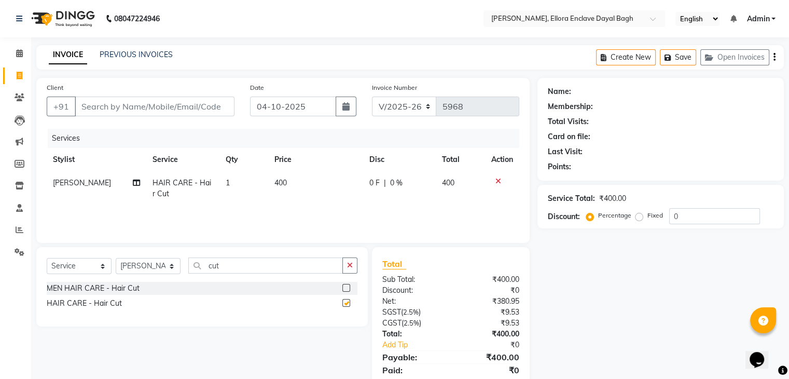
checkbox input "false"
click at [176, 113] on input "Client" at bounding box center [155, 106] width 160 height 20
click at [183, 108] on input "Client" at bounding box center [155, 106] width 160 height 20
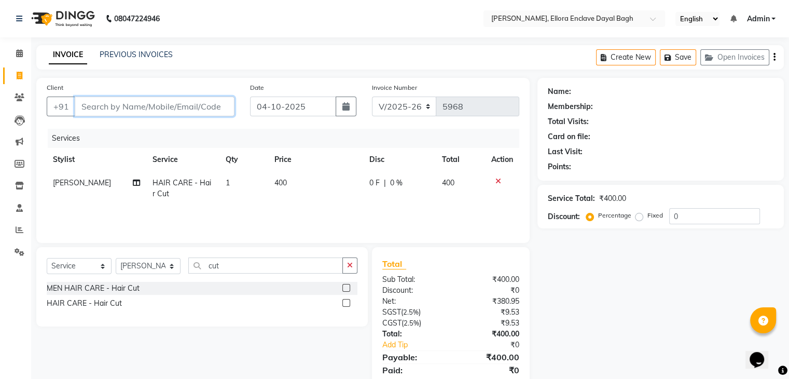
click at [183, 108] on input "Client" at bounding box center [155, 106] width 160 height 20
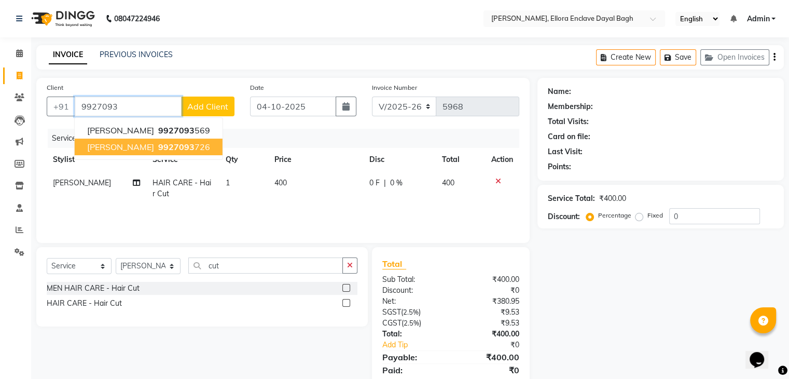
click at [195, 148] on ngb-highlight "9927093 726" at bounding box center [183, 147] width 54 height 10
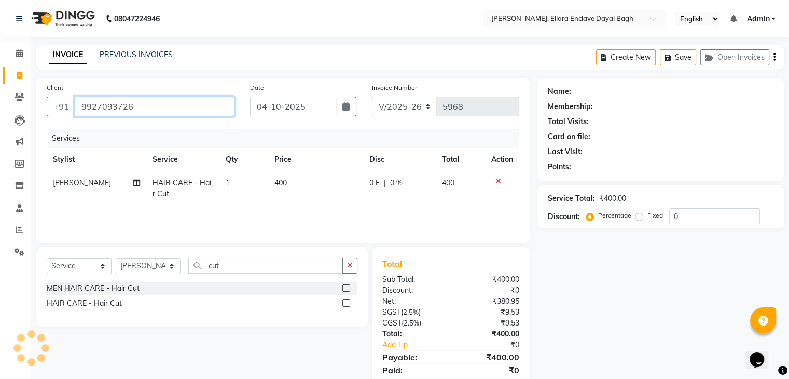
type input "9927093726"
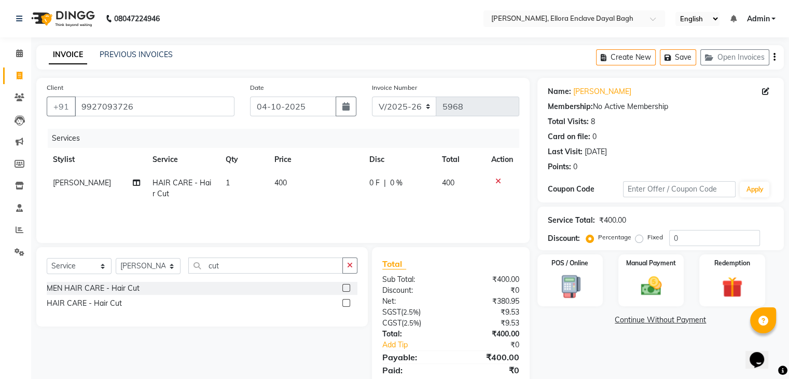
scroll to position [37, 0]
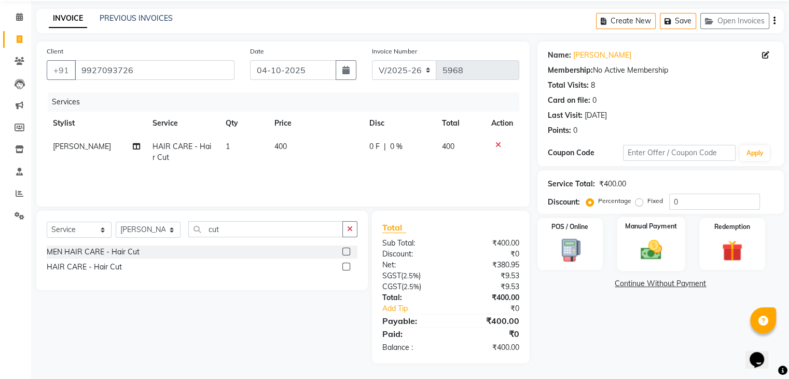
click at [653, 247] on img at bounding box center [650, 250] width 35 height 25
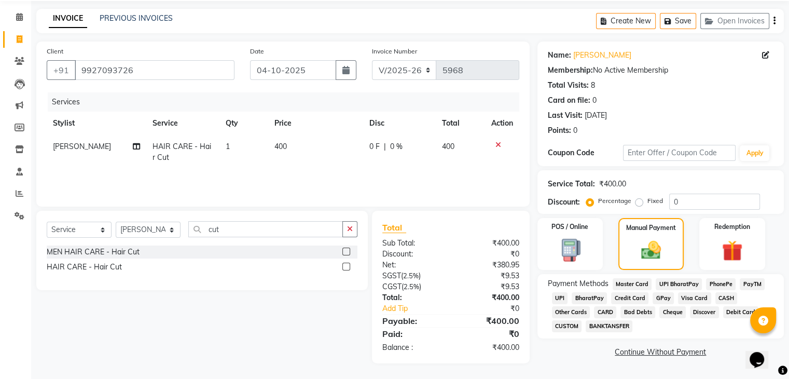
click at [560, 294] on span "UPI" at bounding box center [560, 298] width 16 height 12
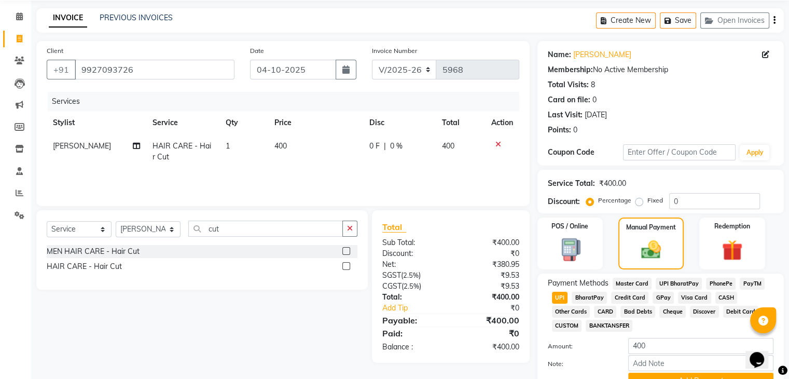
scroll to position [89, 0]
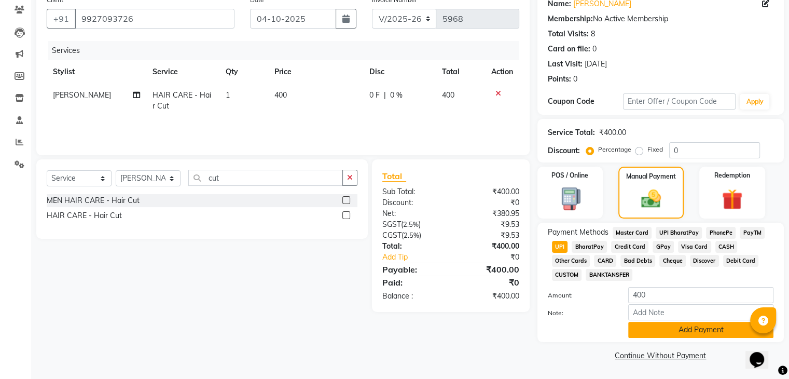
click at [672, 325] on button "Add Payment" at bounding box center [700, 330] width 145 height 16
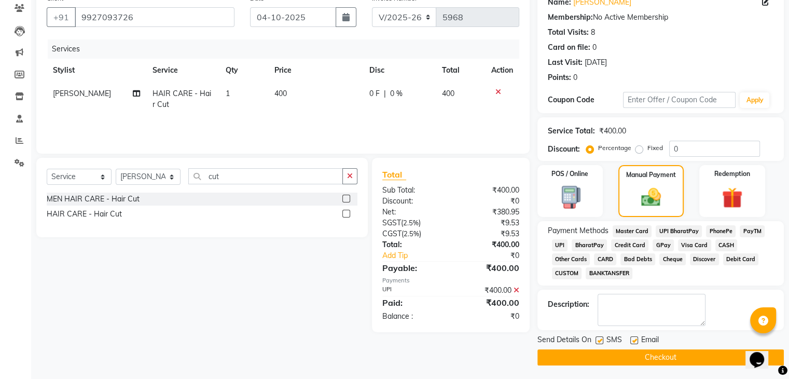
scroll to position [92, 0]
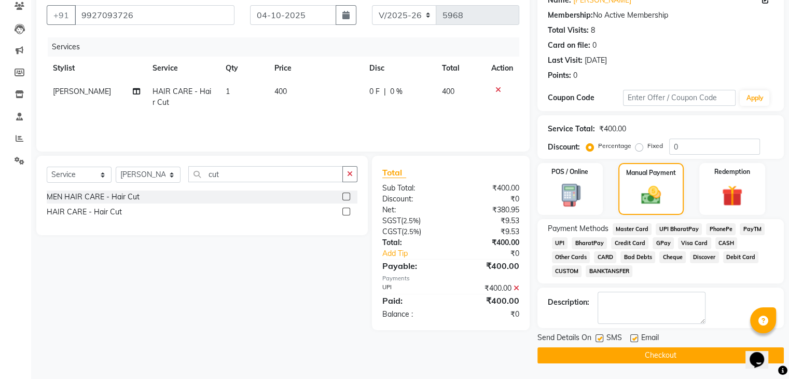
click at [632, 338] on label at bounding box center [634, 338] width 8 height 8
click at [632, 338] on input "checkbox" at bounding box center [633, 338] width 7 height 7
checkbox input "false"
click at [601, 337] on label at bounding box center [599, 338] width 8 height 8
click at [601, 337] on input "checkbox" at bounding box center [598, 338] width 7 height 7
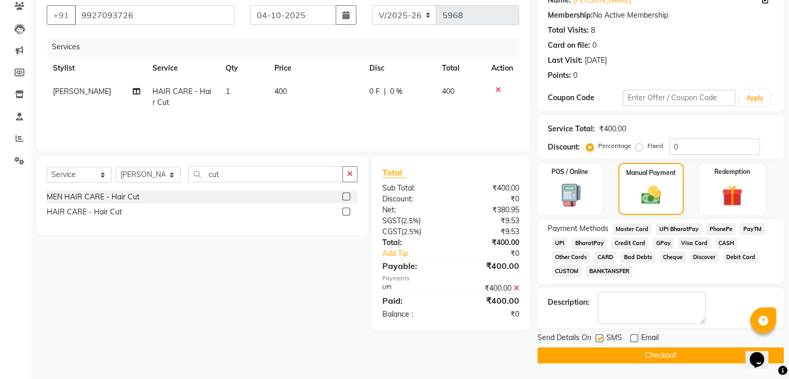
checkbox input "false"
click at [604, 354] on button "Checkout" at bounding box center [660, 355] width 246 height 16
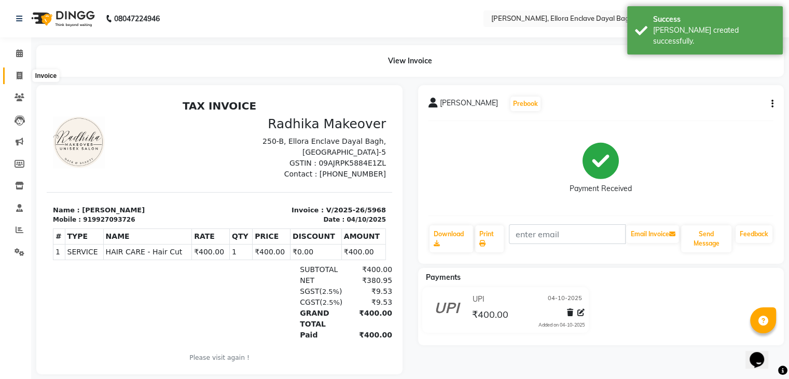
click at [17, 77] on icon at bounding box center [20, 76] width 6 height 8
select select "service"
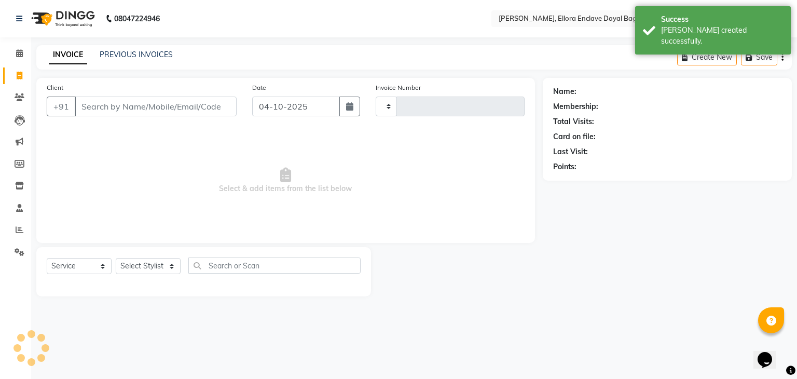
type input "5969"
select select "6880"
click at [138, 110] on input "Client" at bounding box center [156, 106] width 162 height 20
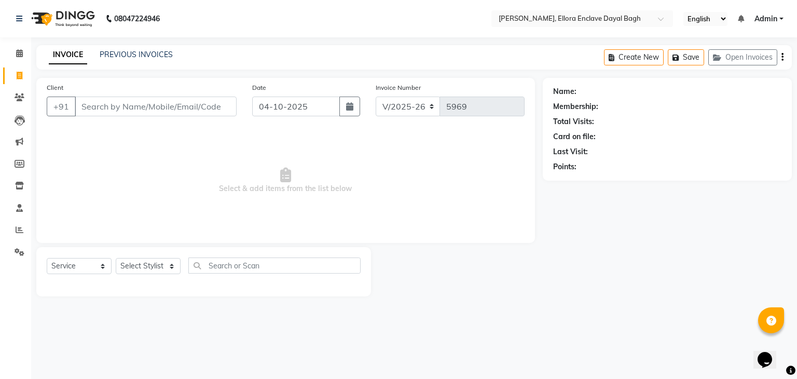
click at [357, 318] on div "08047224946 Select Location × Radhika Makeover, Ellora Enclave Dayal Bagh Engli…" at bounding box center [398, 189] width 797 height 379
select select "6880"
select select "service"
click at [164, 268] on select "Select Stylist AMAN DANISH SALMANI [PERSON_NAME] kakul KAVITA [PERSON_NAME] [PE…" at bounding box center [148, 266] width 65 height 16
select select "53888"
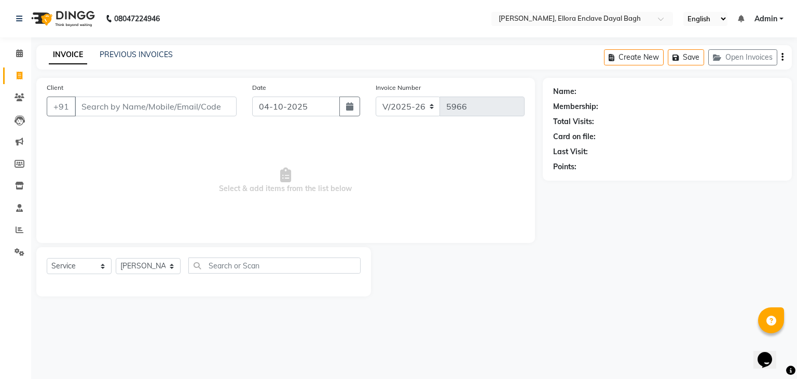
click at [116, 258] on select "Select Stylist AMAN DANISH SALMANI [PERSON_NAME] kakul KAVITA [PERSON_NAME] [PE…" at bounding box center [148, 266] width 65 height 16
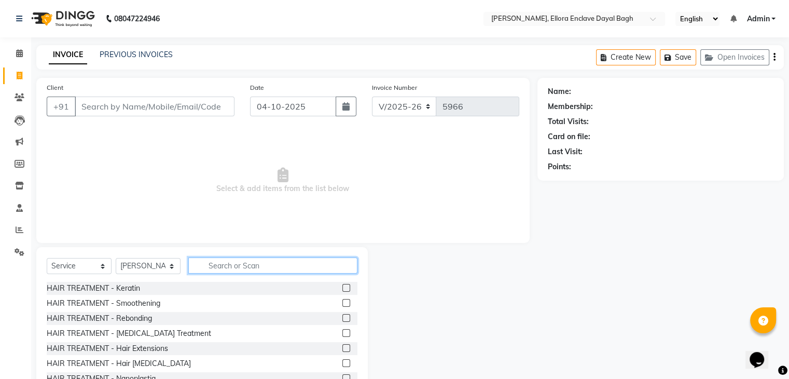
click at [245, 265] on input "text" at bounding box center [272, 265] width 169 height 16
